Goal: Download file/media

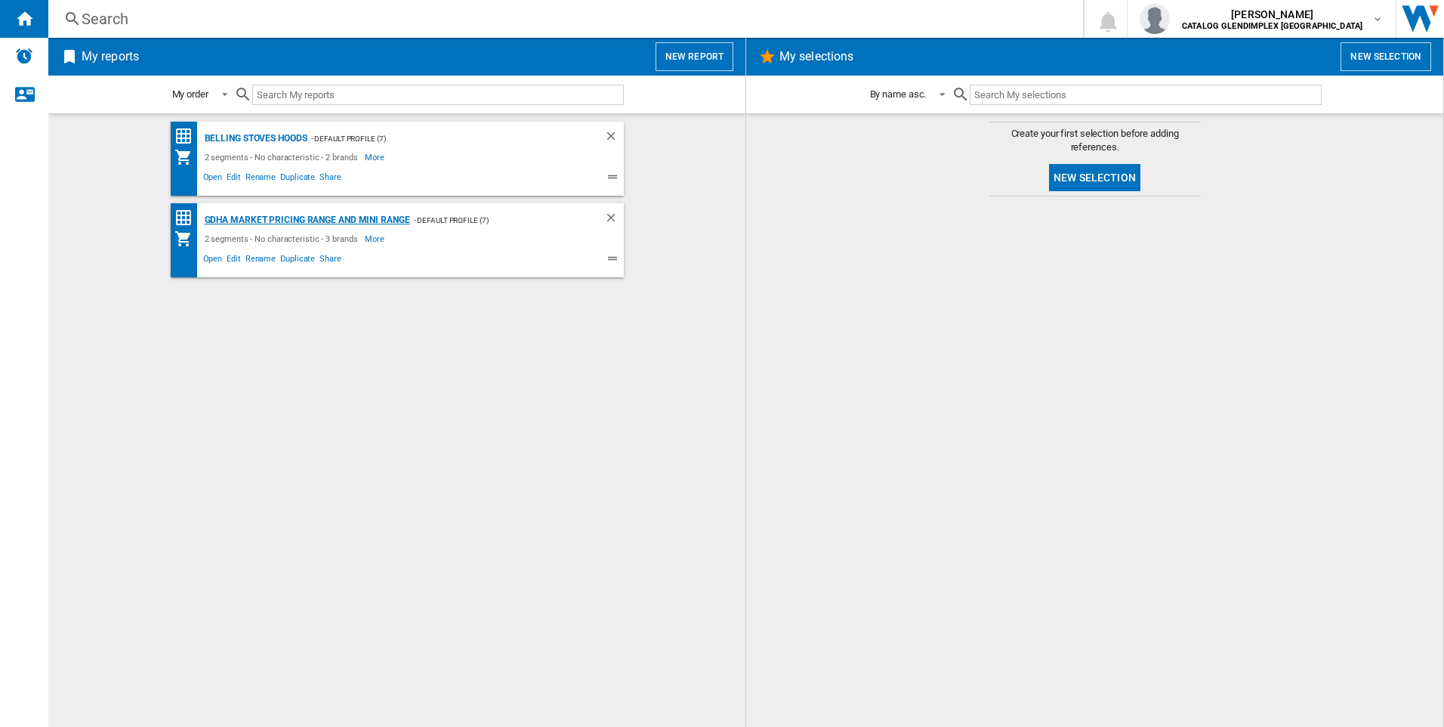
click at [326, 216] on div "GDHA Market Pricing Range and Mini Range" at bounding box center [305, 220] width 209 height 19
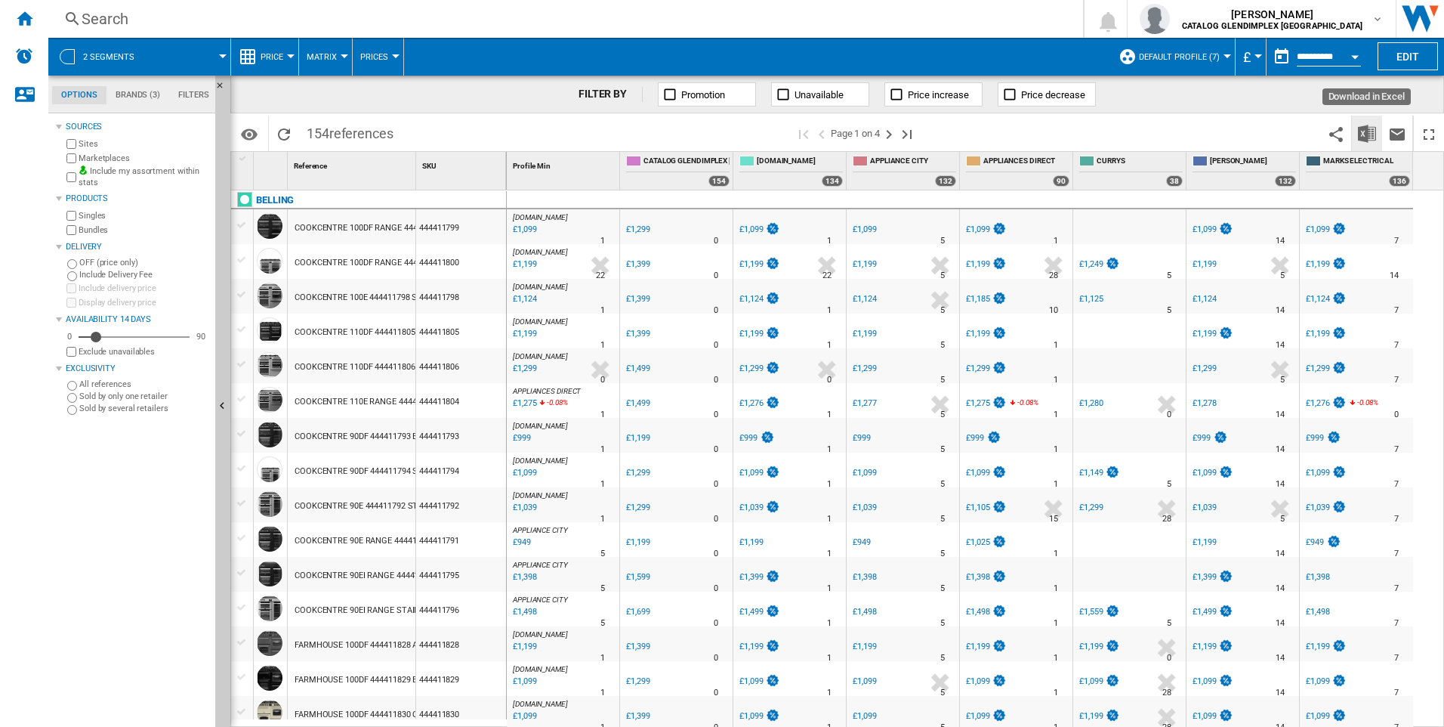
click at [1365, 135] on img "Download in Excel" at bounding box center [1367, 134] width 18 height 18
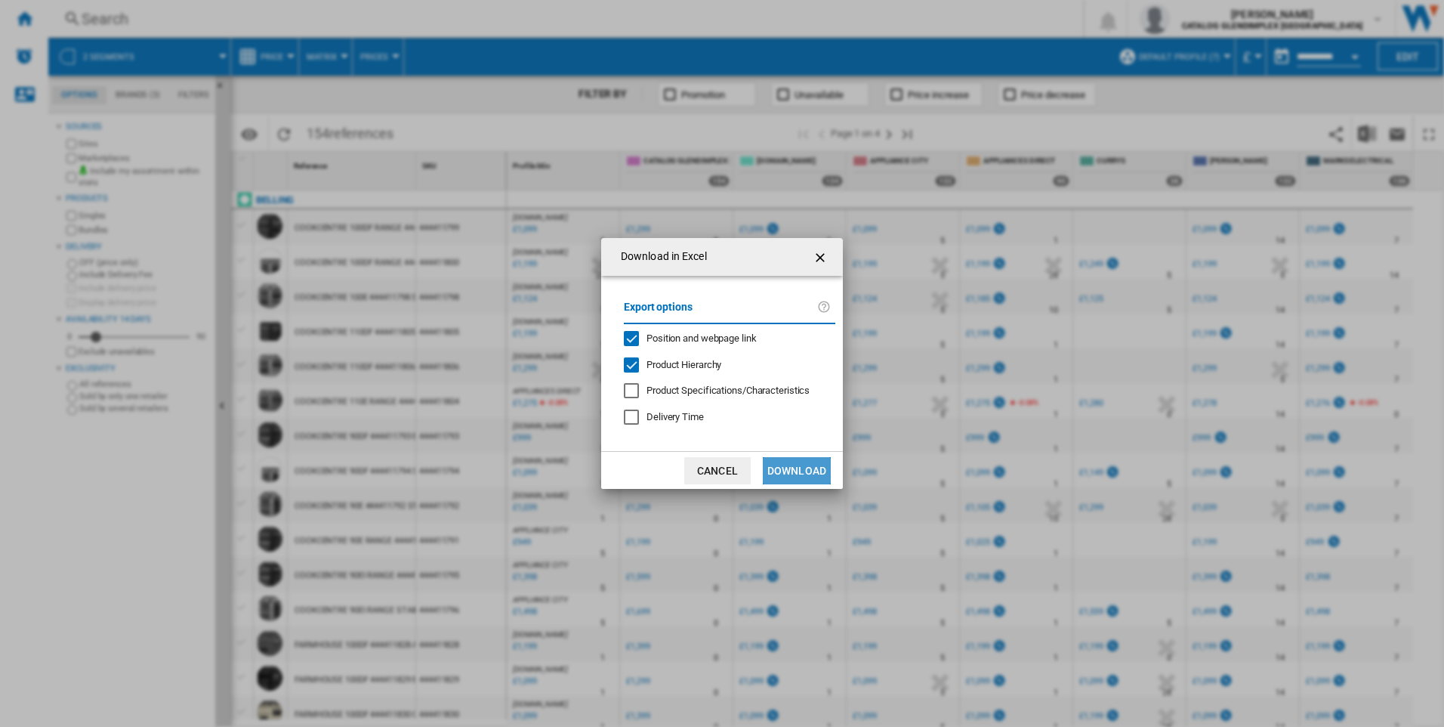
click at [807, 469] on button "Download" at bounding box center [797, 470] width 68 height 27
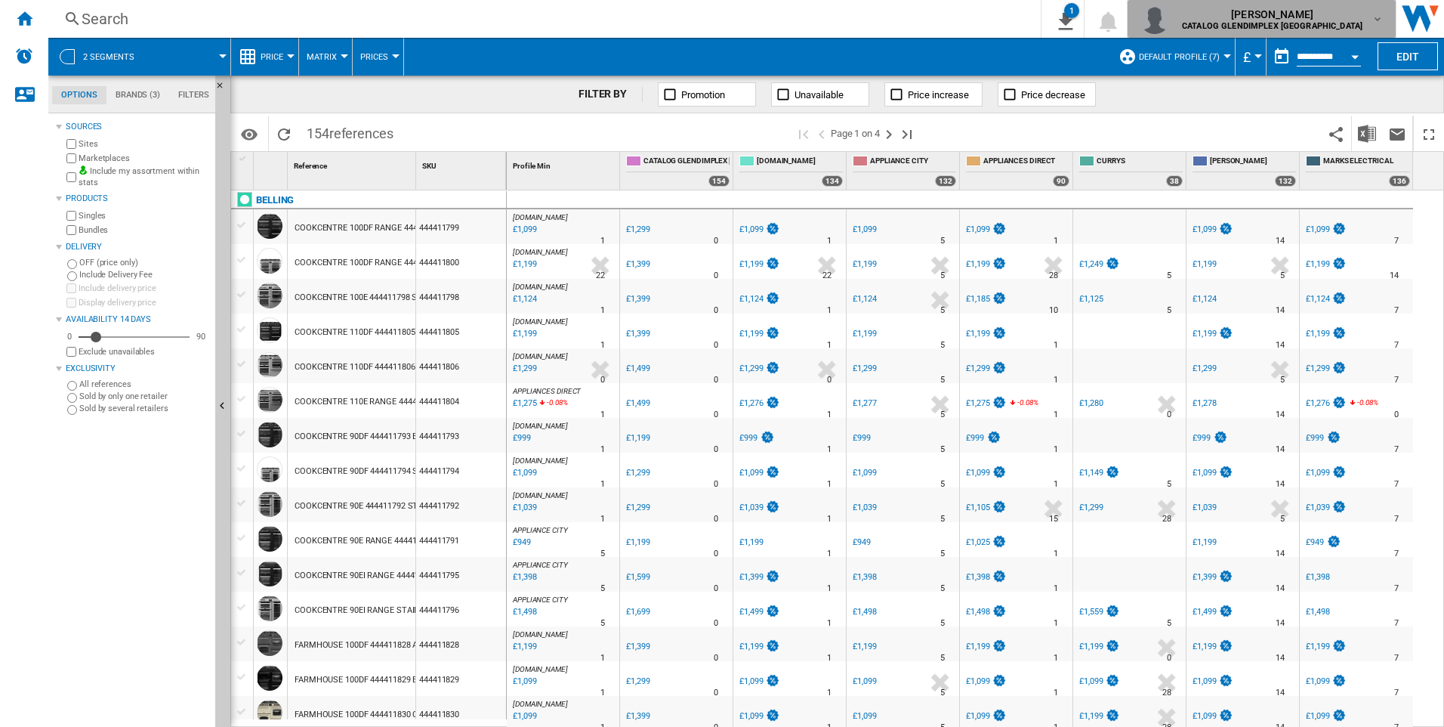
click at [1357, 17] on span "[PERSON_NAME]" at bounding box center [1272, 14] width 181 height 15
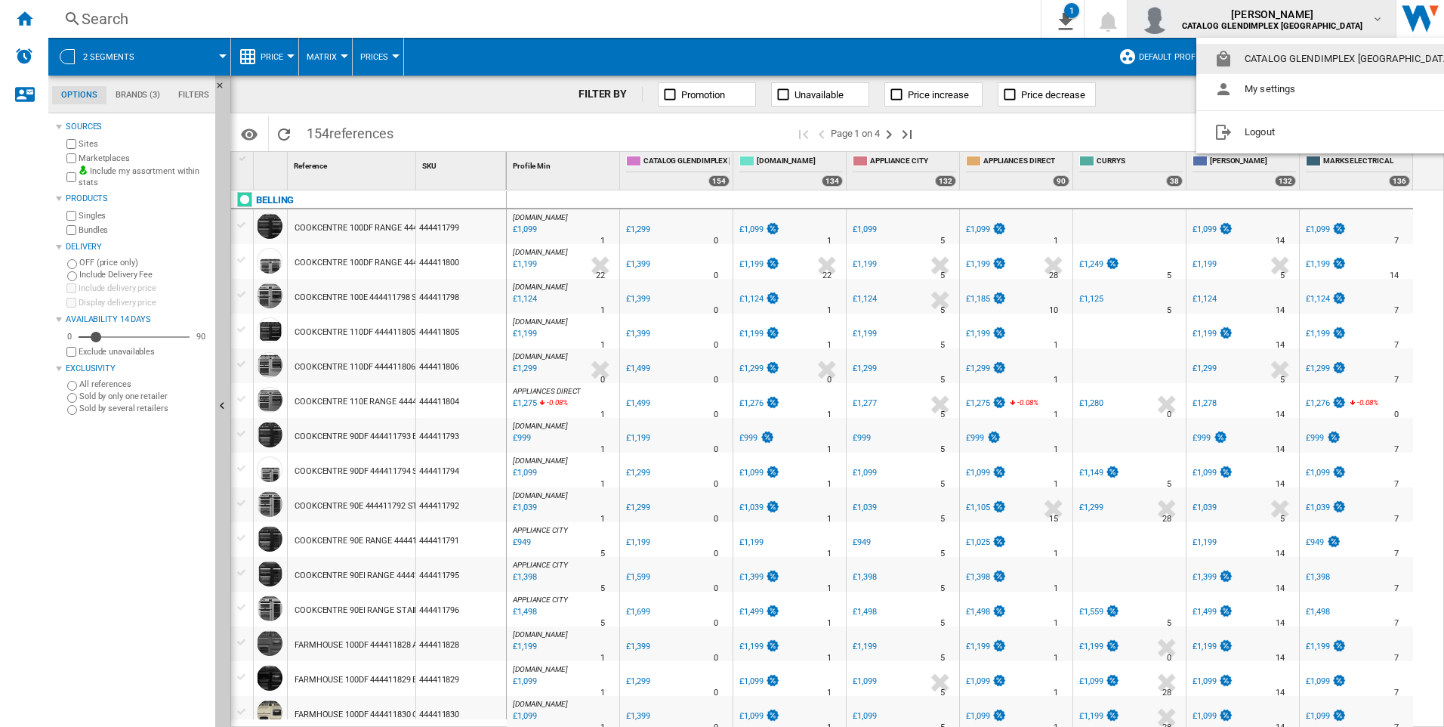
click at [1357, 17] on md-backdrop at bounding box center [722, 363] width 1444 height 727
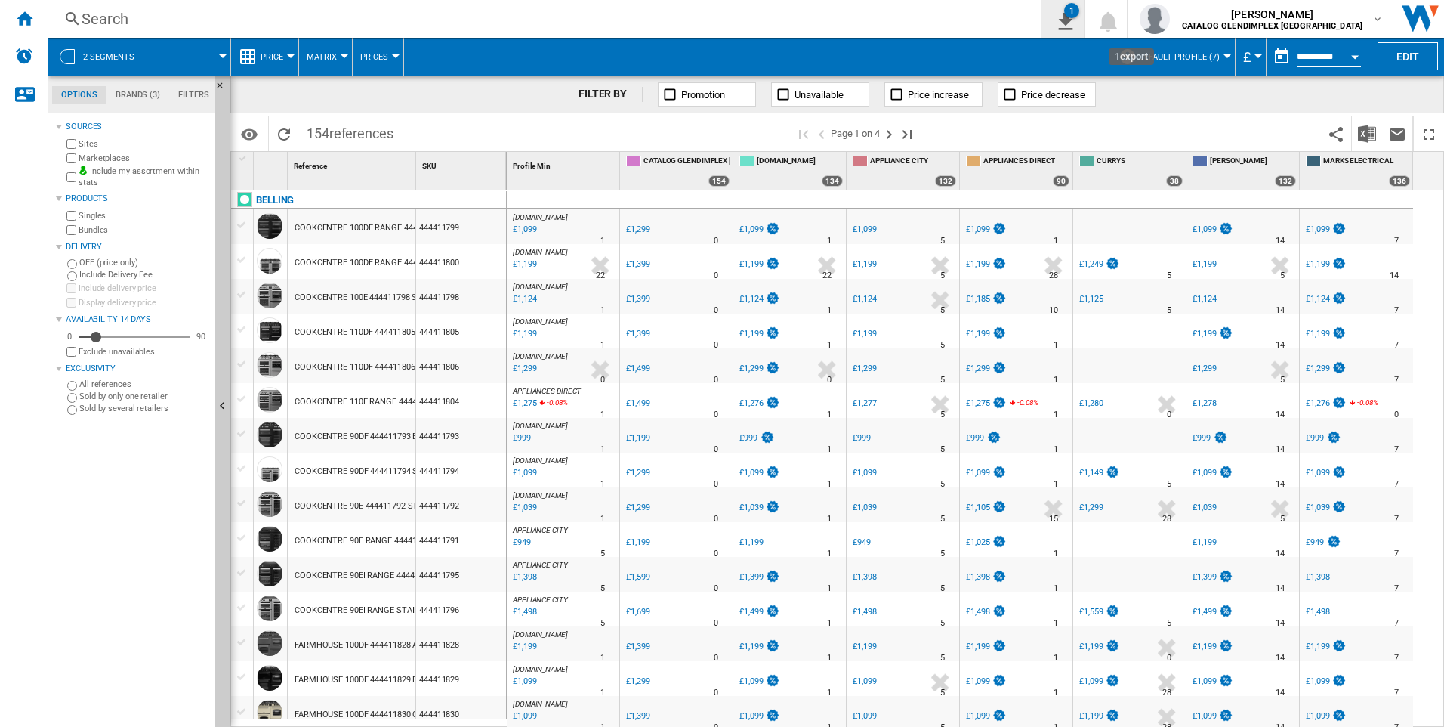
click at [1072, 19] on ng-md-icon "1\a export" at bounding box center [1063, 19] width 18 height 19
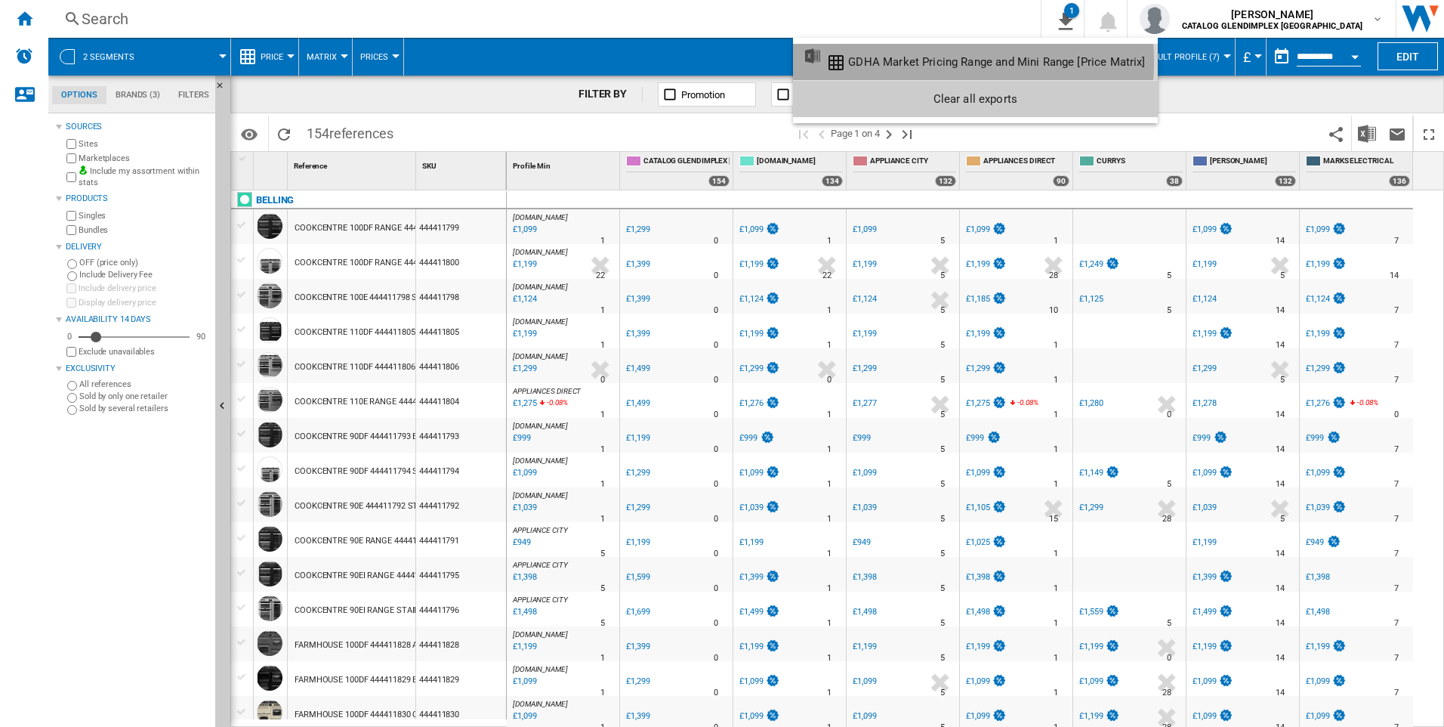
click at [909, 61] on div "GDHA Market Pricing Range and Mini Range [Price Matrix]" at bounding box center [996, 62] width 297 height 14
